Goal: Navigation & Orientation: Find specific page/section

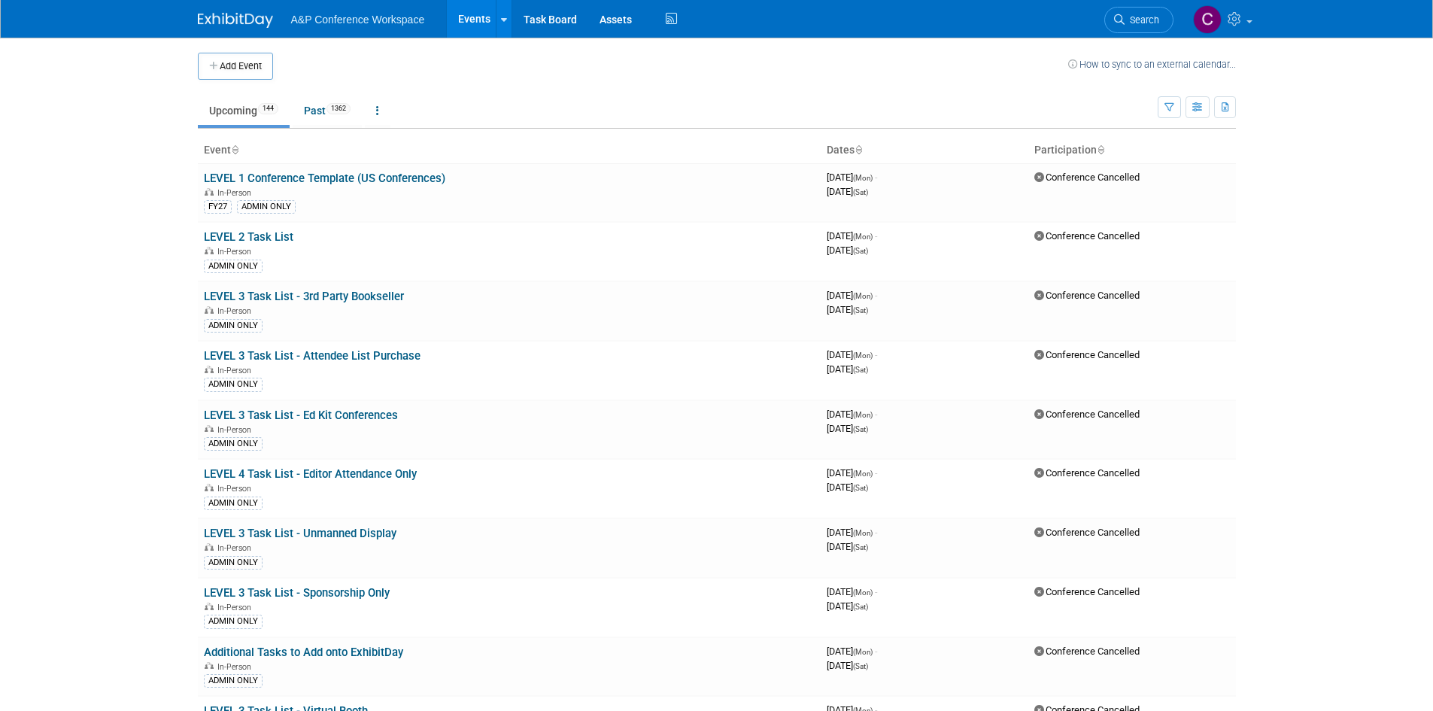
click at [228, 109] on link "Upcoming 144" at bounding box center [244, 110] width 92 height 29
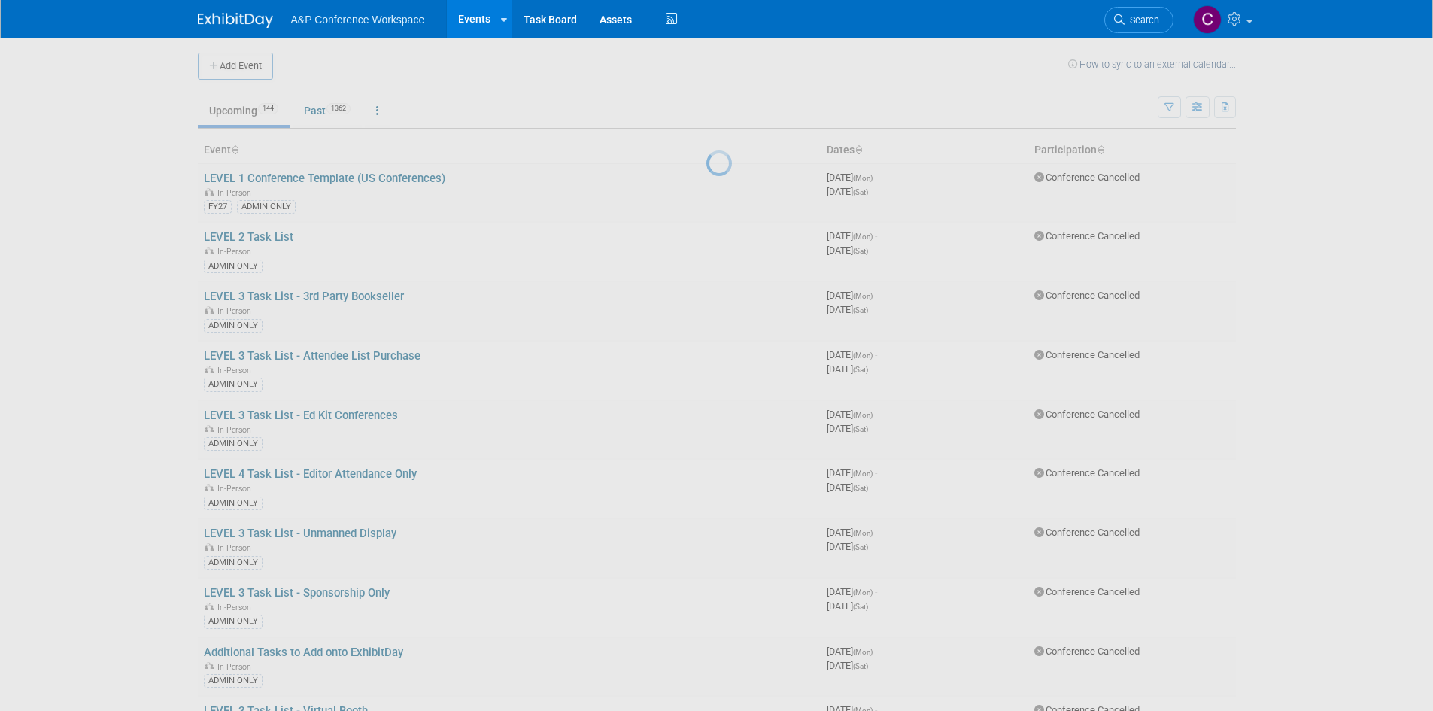
click at [706, 108] on div at bounding box center [716, 355] width 21 height 711
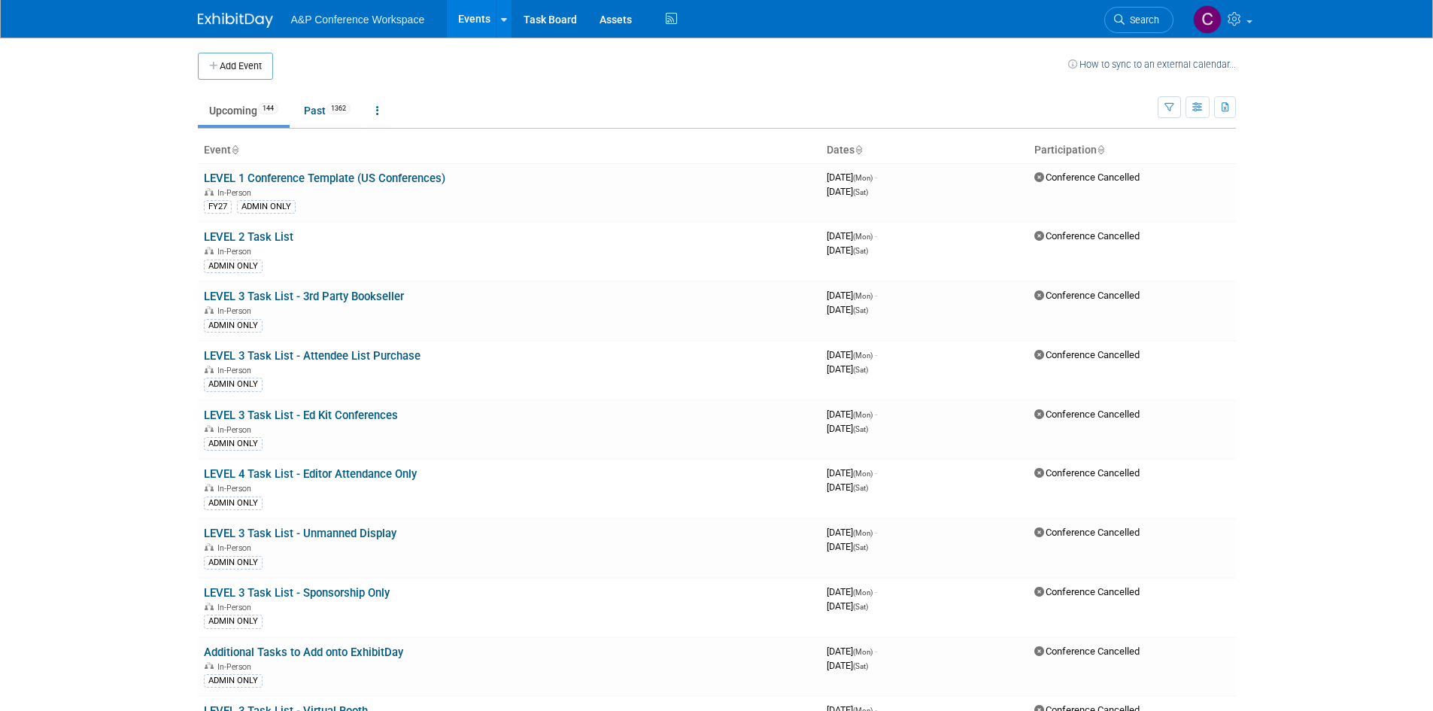
click at [235, 113] on link "Upcoming 144" at bounding box center [244, 110] width 92 height 29
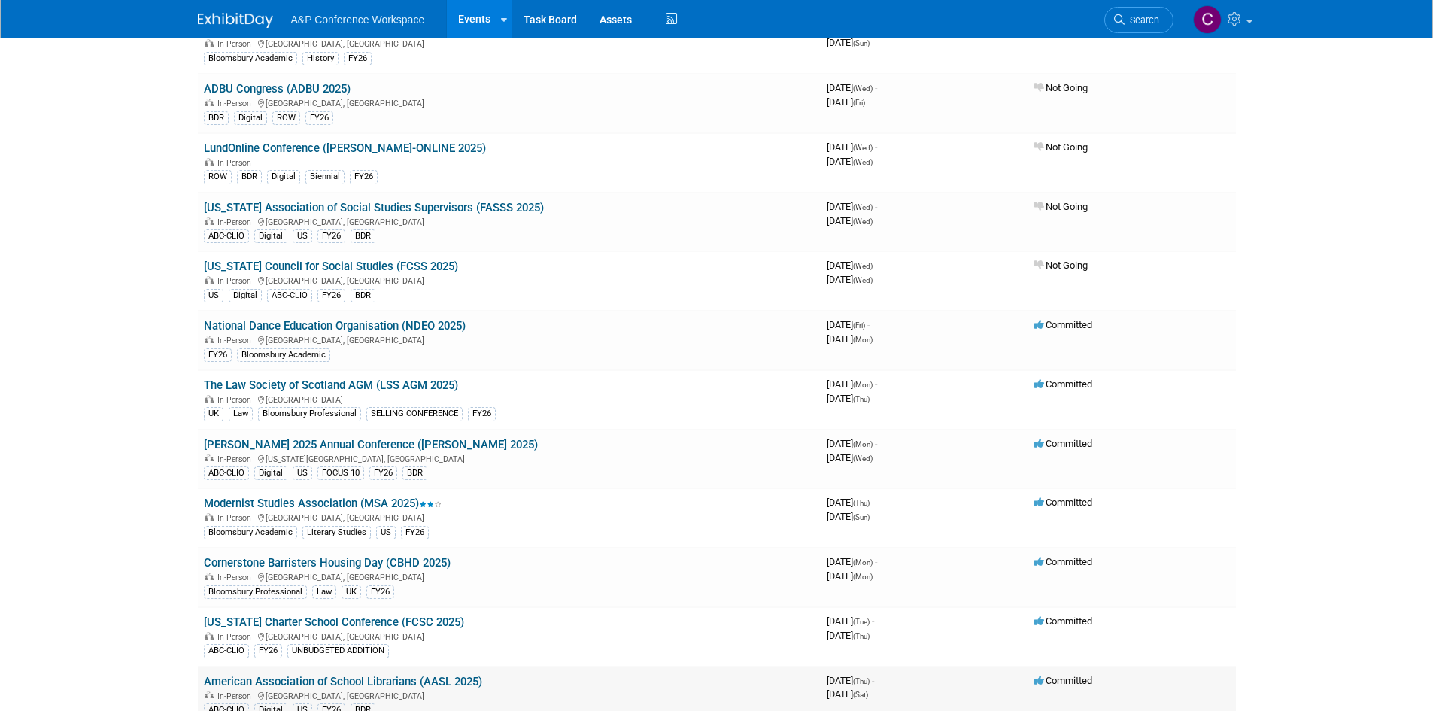
scroll to position [3460, 0]
